Goal: Use online tool/utility: Utilize a website feature to perform a specific function

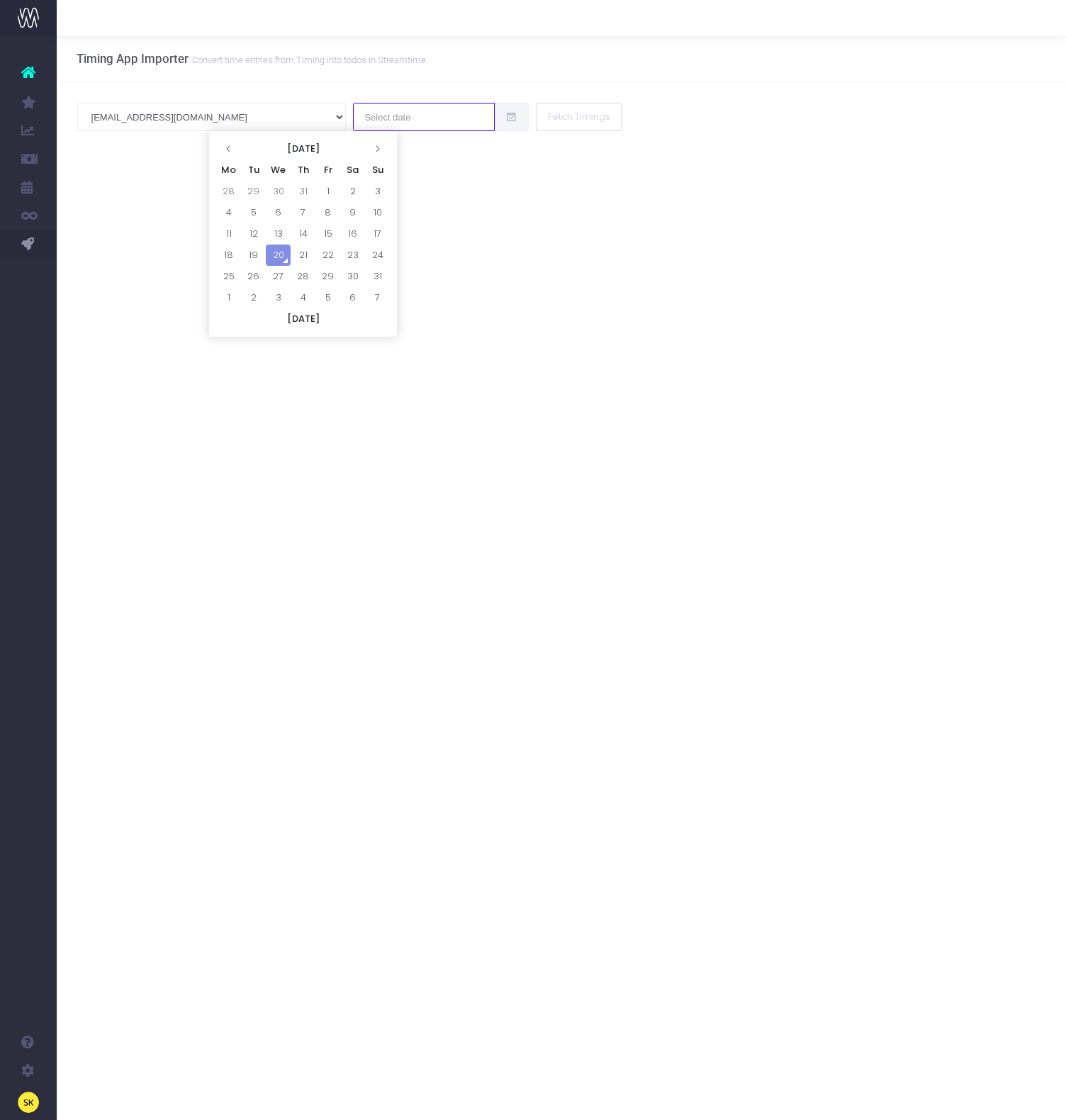
click at [353, 118] on input "text" at bounding box center [424, 116] width 142 height 28
click at [228, 252] on td "18" at bounding box center [228, 255] width 25 height 21
type input "[DATE]"
drag, startPoint x: 370, startPoint y: 275, endPoint x: 393, endPoint y: 210, distance: 68.9
click at [370, 274] on div "Timing App Importer Convert time entries from Timing into todos in Streamtime. …" at bounding box center [562, 578] width 1010 height 1085
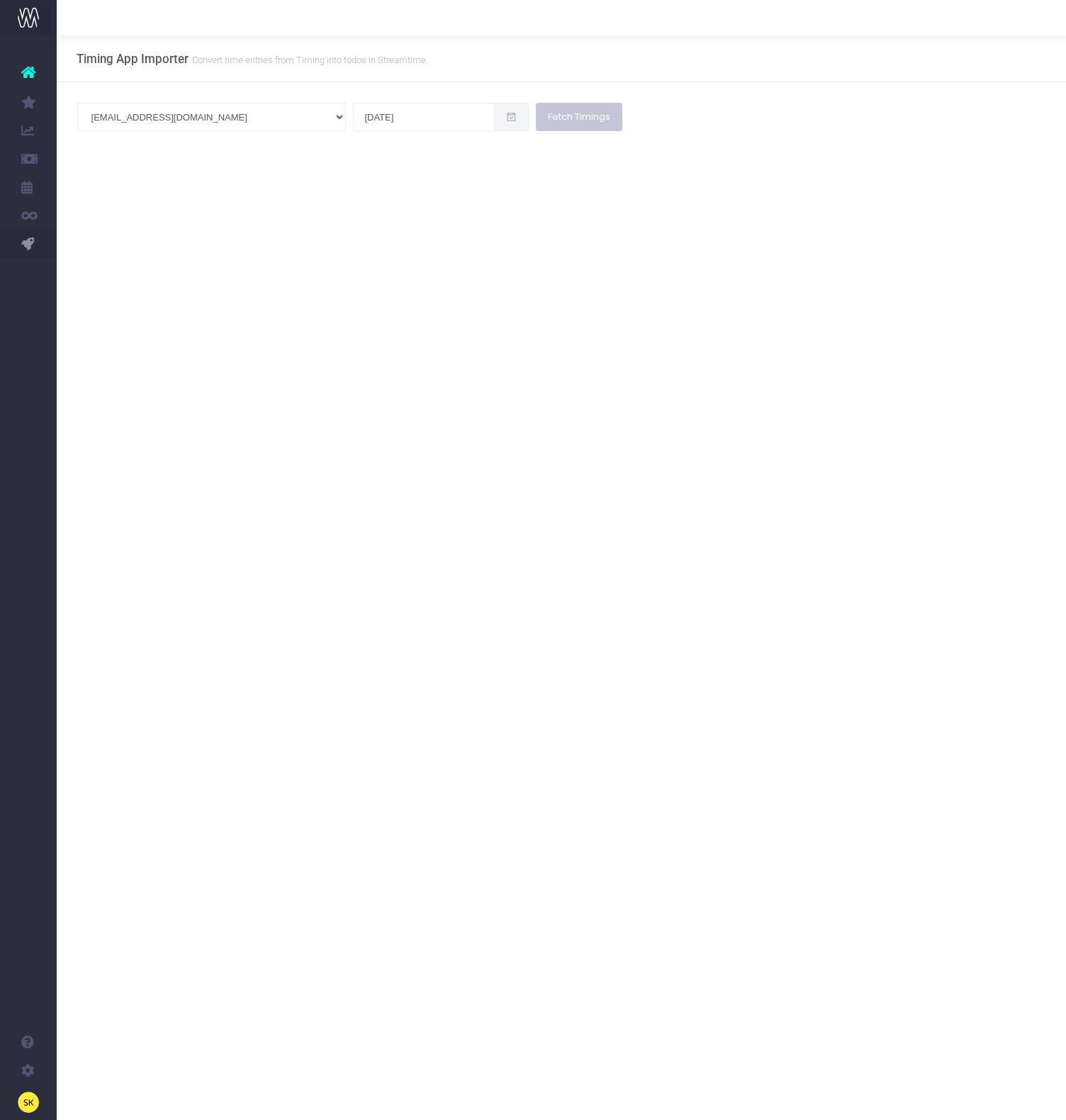
click at [536, 122] on button "Fetch Timings" at bounding box center [579, 116] width 87 height 28
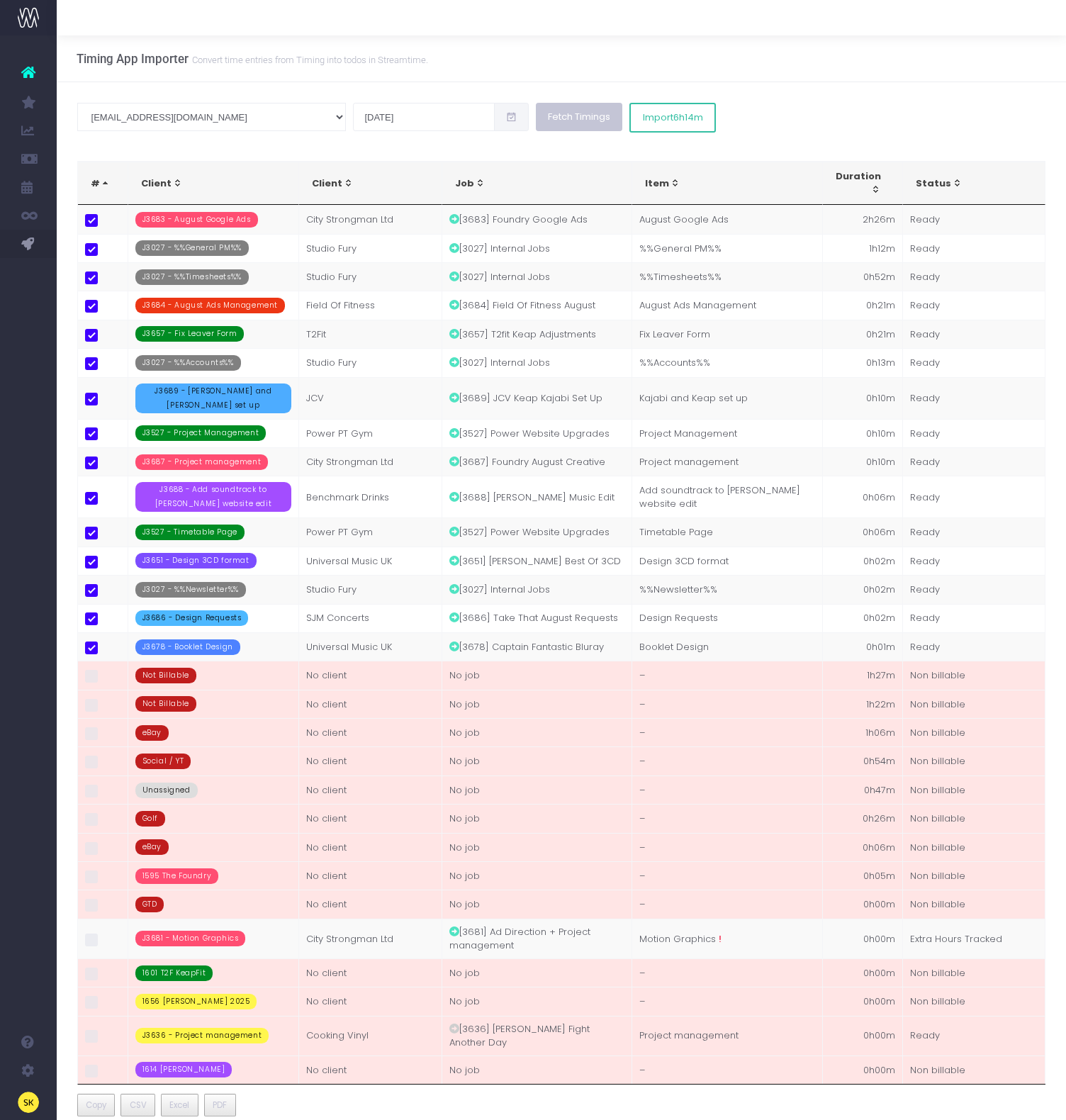
click at [536, 124] on button "Fetch Timings" at bounding box center [579, 116] width 87 height 28
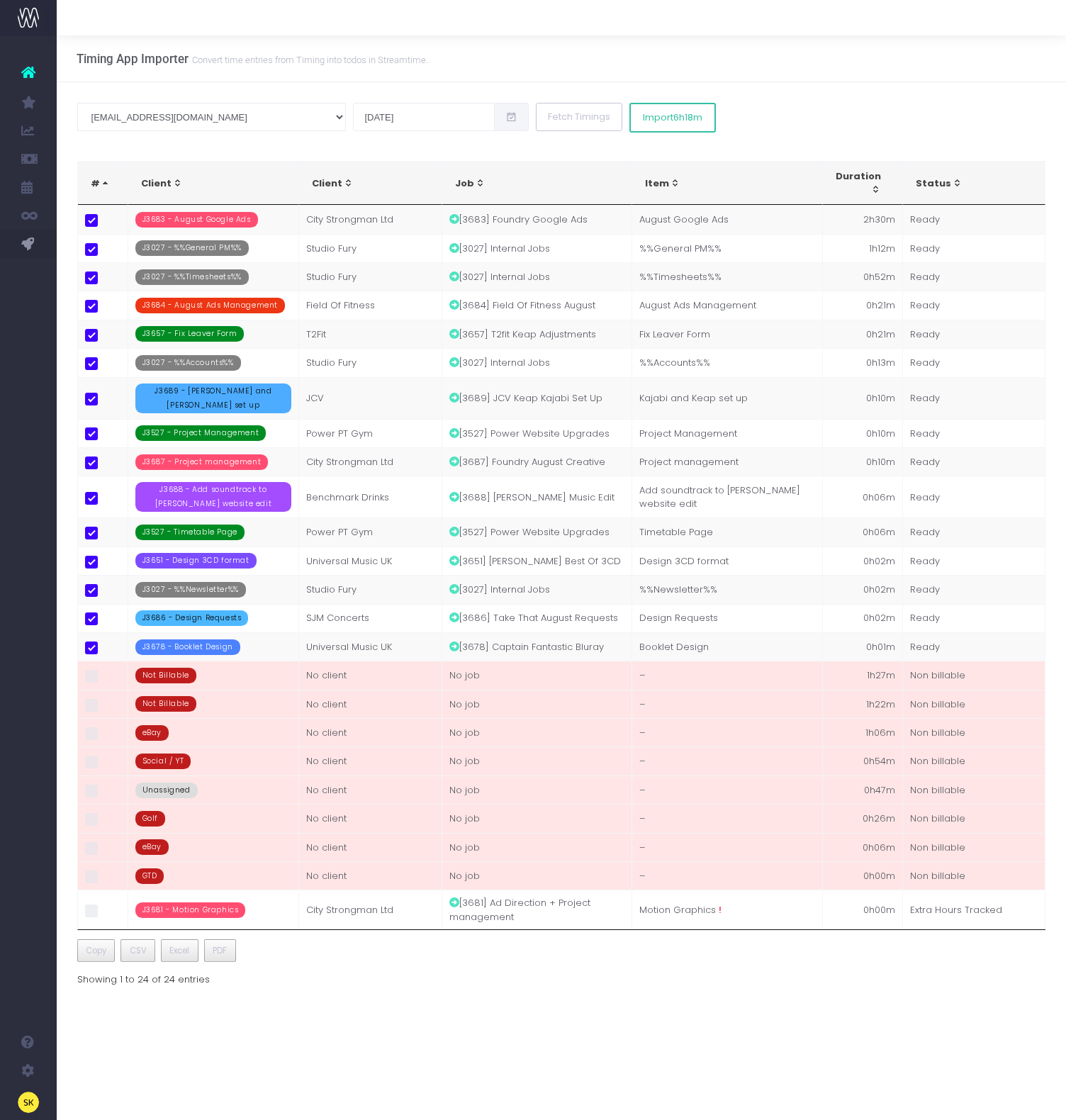
click at [607, 82] on div "Timing App Importer Convert time entries from Timing into todos in Streamtime." at bounding box center [562, 58] width 1010 height 47
click at [673, 122] on span "6h18m" at bounding box center [688, 118] width 29 height 12
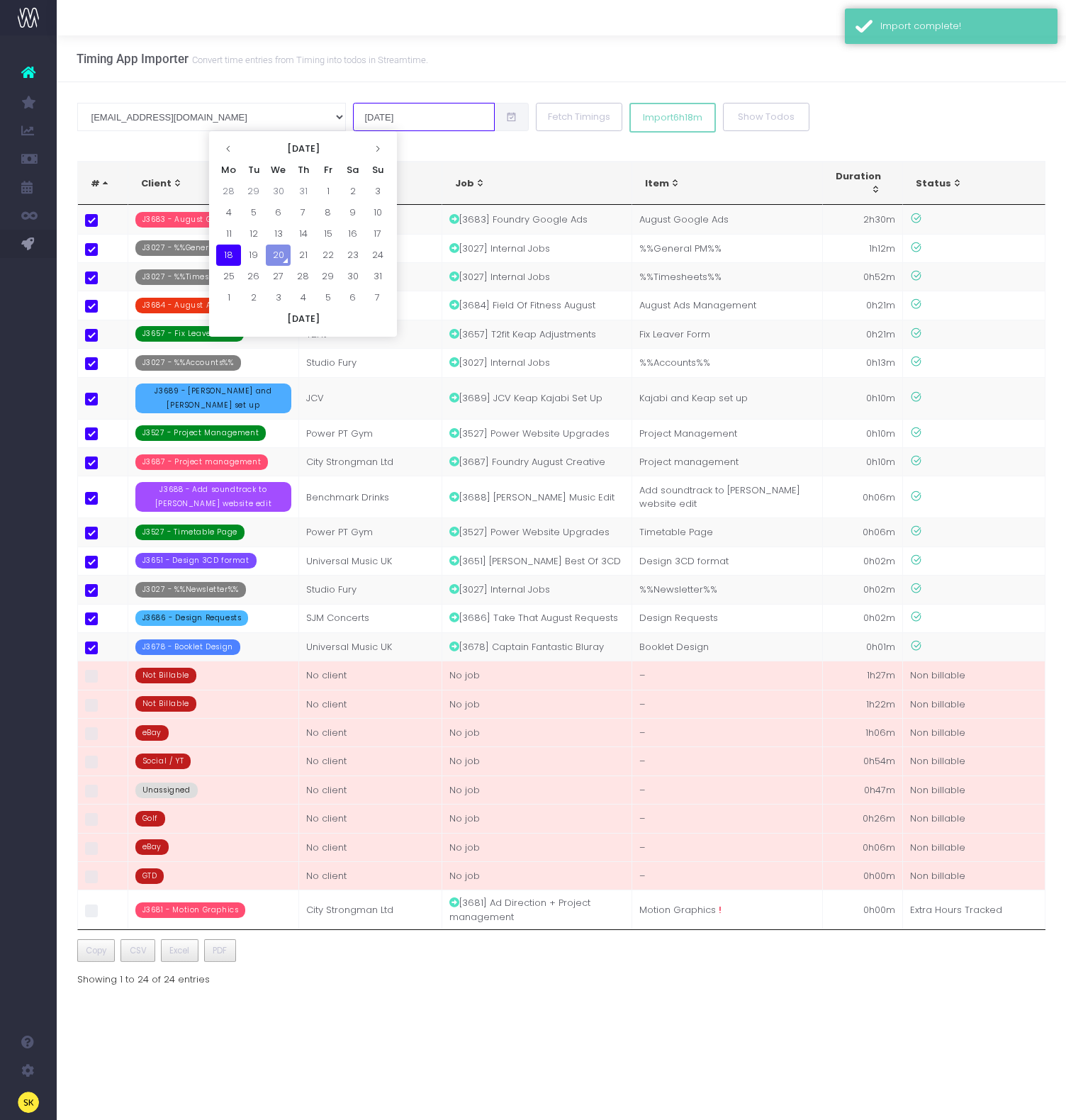
click at [353, 111] on input "[DATE]" at bounding box center [424, 116] width 142 height 28
click at [255, 251] on td "19" at bounding box center [254, 255] width 25 height 21
type input "[DATE]"
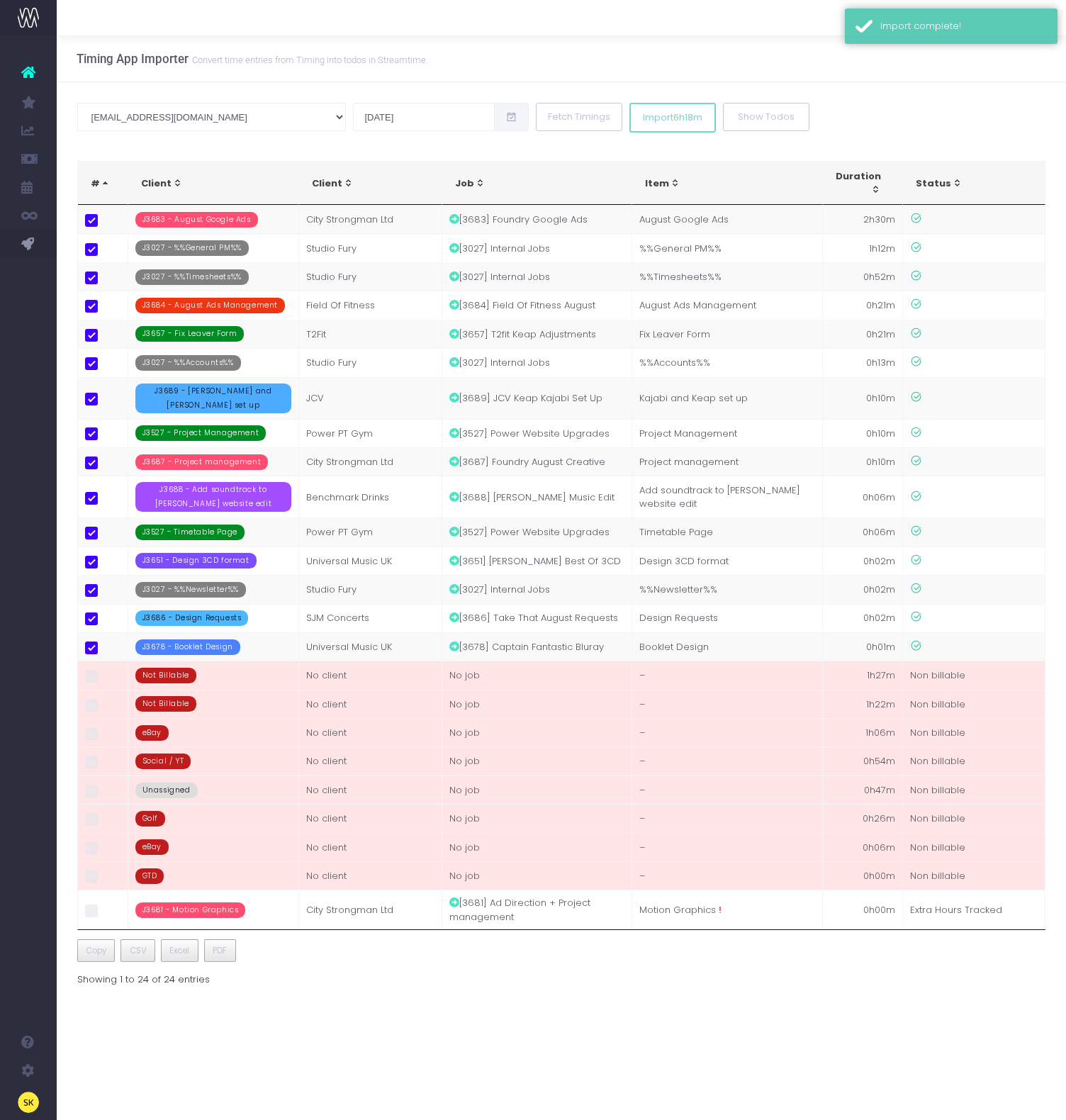
click at [409, 77] on div "Timing App Importer Convert time entries from Timing into todos in Streamtime." at bounding box center [252, 58] width 352 height 46
click at [536, 107] on button "Fetch Timings" at bounding box center [579, 116] width 87 height 28
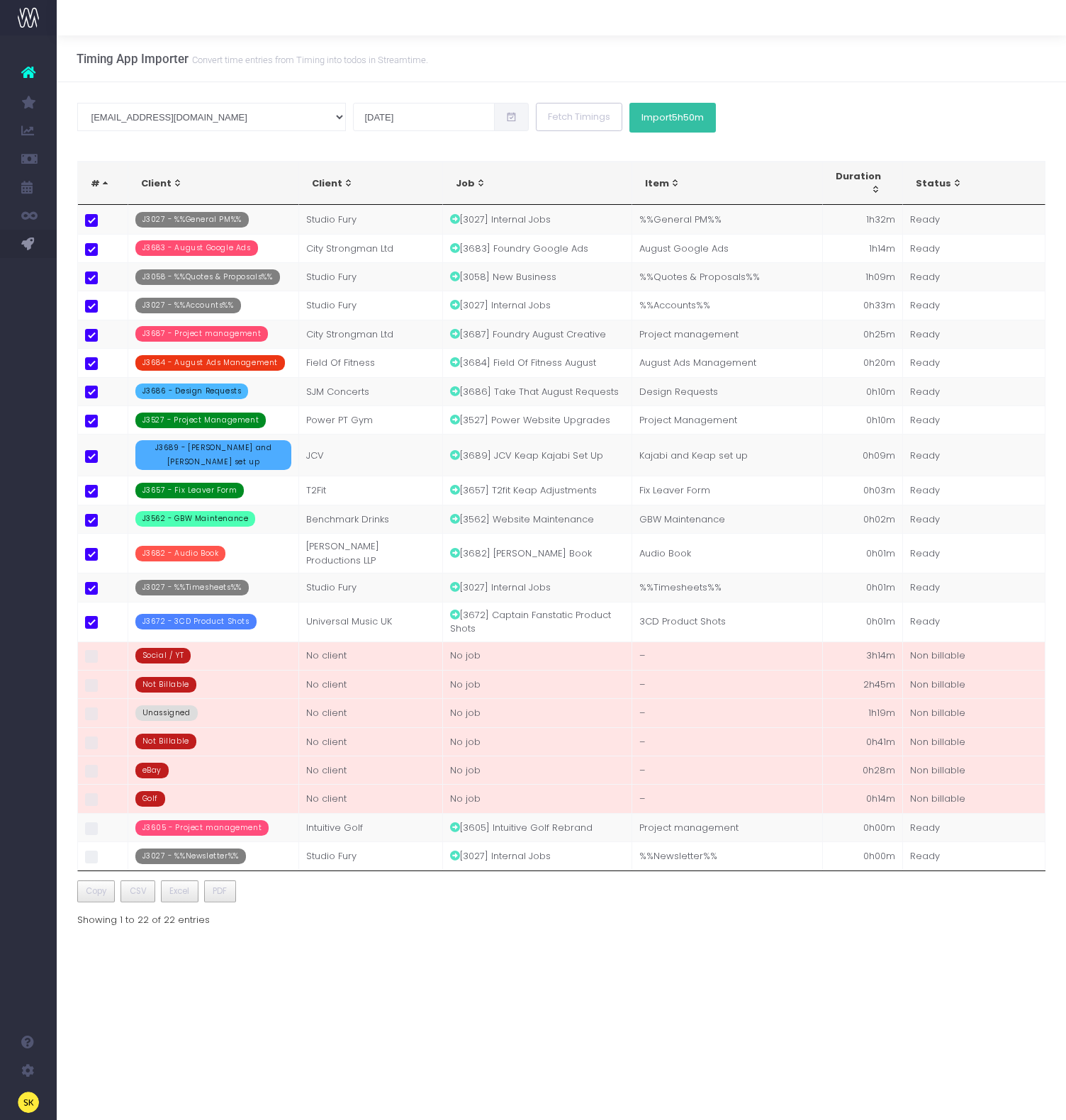
click at [672, 116] on span "5h50m" at bounding box center [688, 118] width 32 height 12
